Goal: Check status: Check status

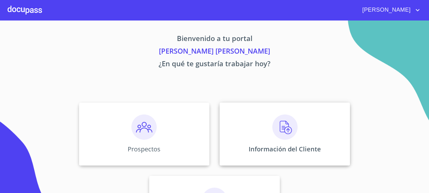
click at [276, 134] on img at bounding box center [284, 127] width 25 height 25
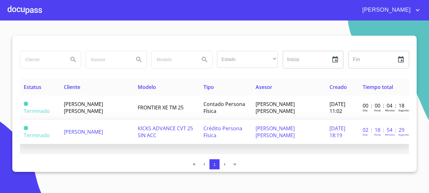
click at [84, 130] on span "[PERSON_NAME]" at bounding box center [83, 131] width 39 height 7
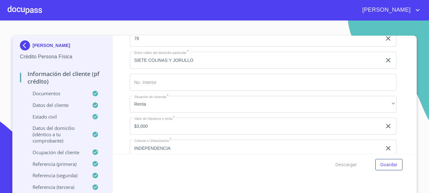
scroll to position [2378, 0]
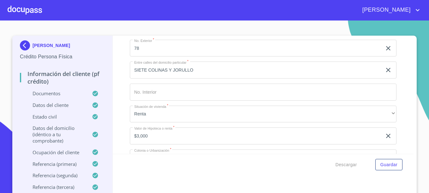
click at [24, 8] on div at bounding box center [25, 10] width 34 height 20
